Goal: Transaction & Acquisition: Purchase product/service

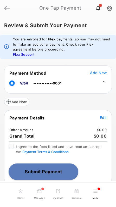
click at [2, 6] on header "One Tap Payment" at bounding box center [58, 8] width 116 height 16
click at [5, 7] on link at bounding box center [6, 8] width 5 height 8
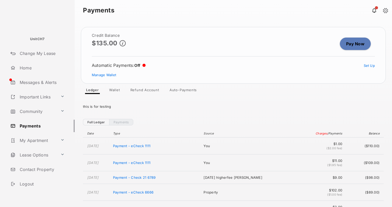
click at [115, 45] on link "Pay Now" at bounding box center [355, 44] width 31 height 12
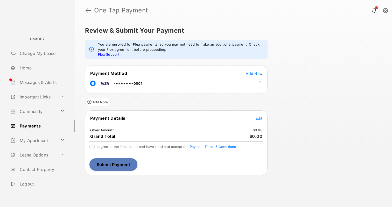
click at [115, 73] on span "Add New" at bounding box center [254, 73] width 17 height 4
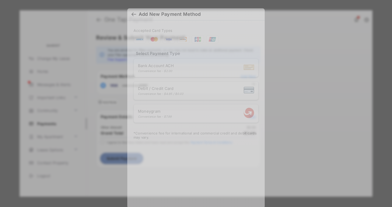
scroll to position [2, 0]
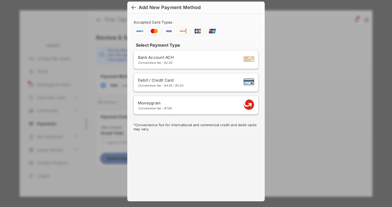
click at [115, 80] on span "Debit / Credit Card" at bounding box center [161, 80] width 46 height 5
select select "**"
